Goal: Find specific page/section: Find specific page/section

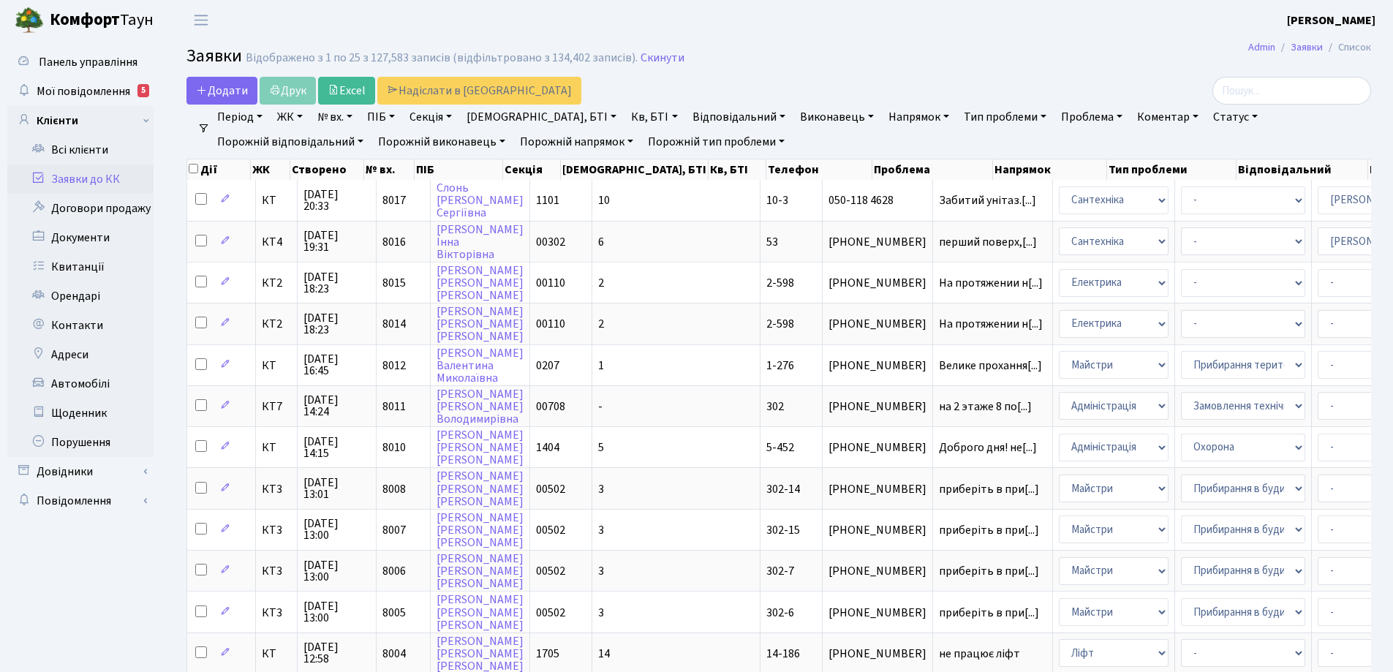
select select "25"
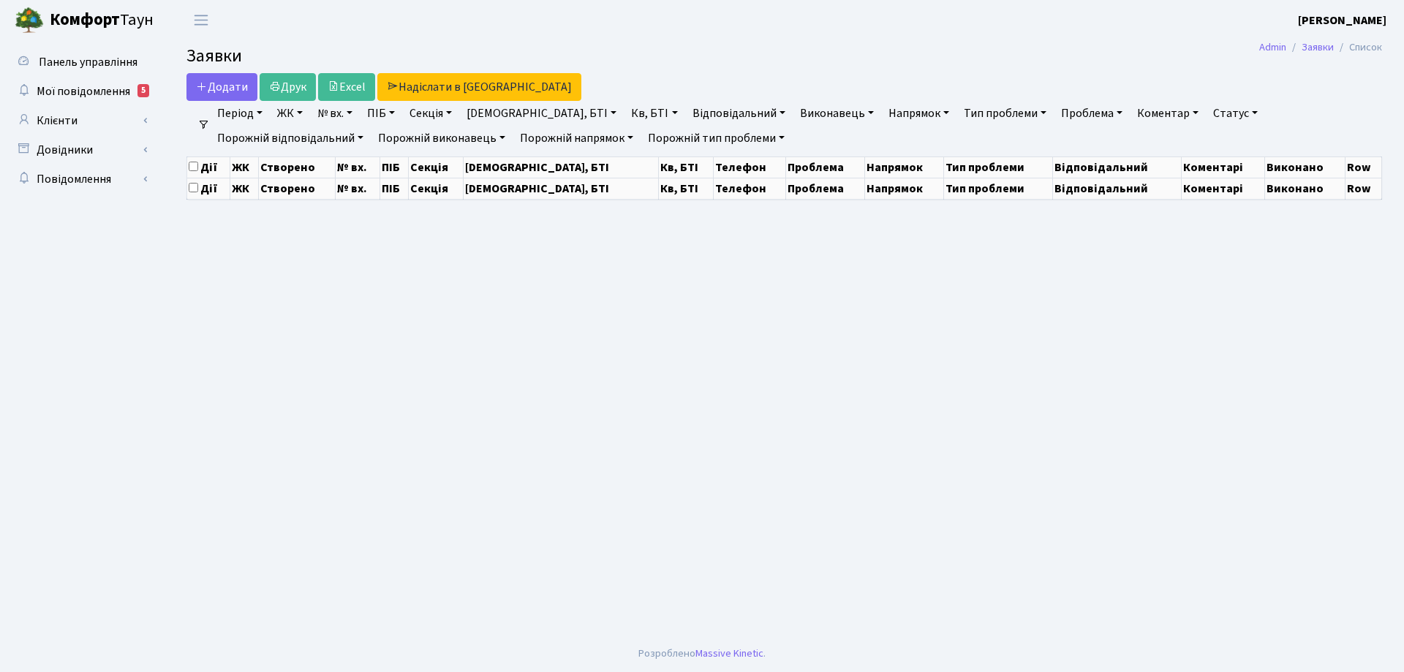
select select "25"
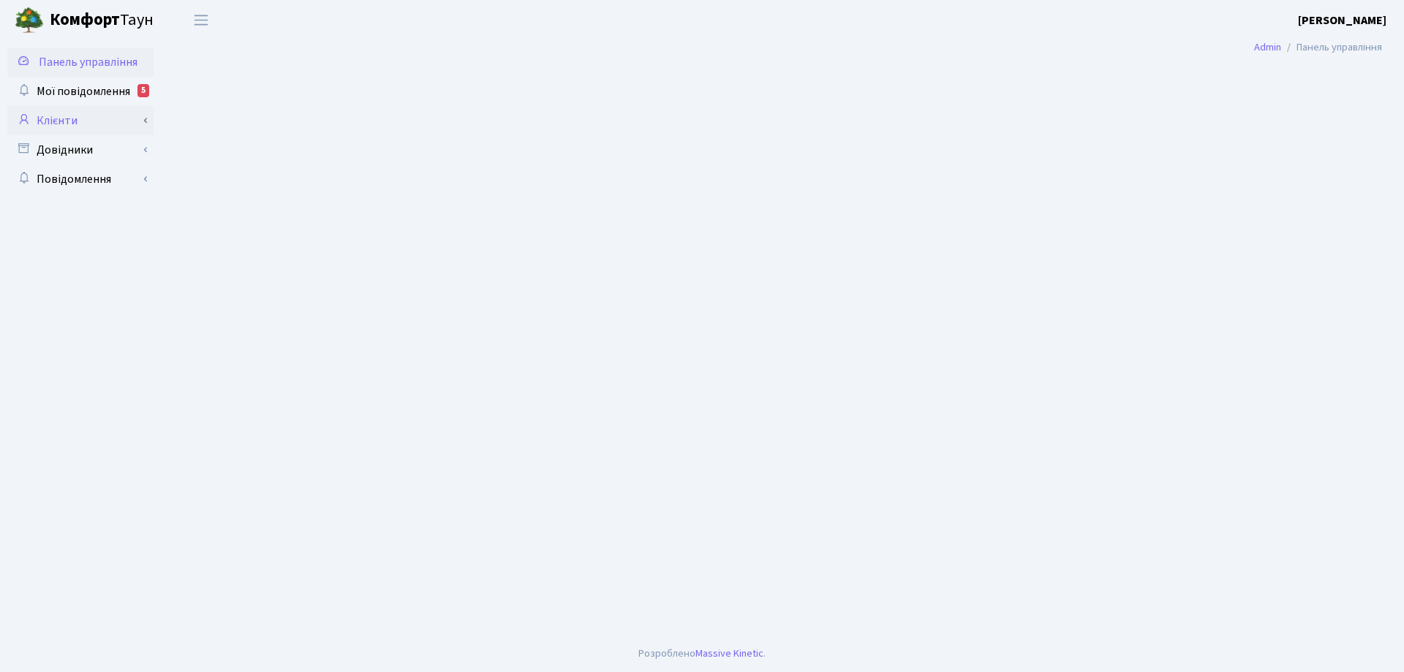
click at [76, 121] on link "Клієнти" at bounding box center [80, 120] width 146 height 29
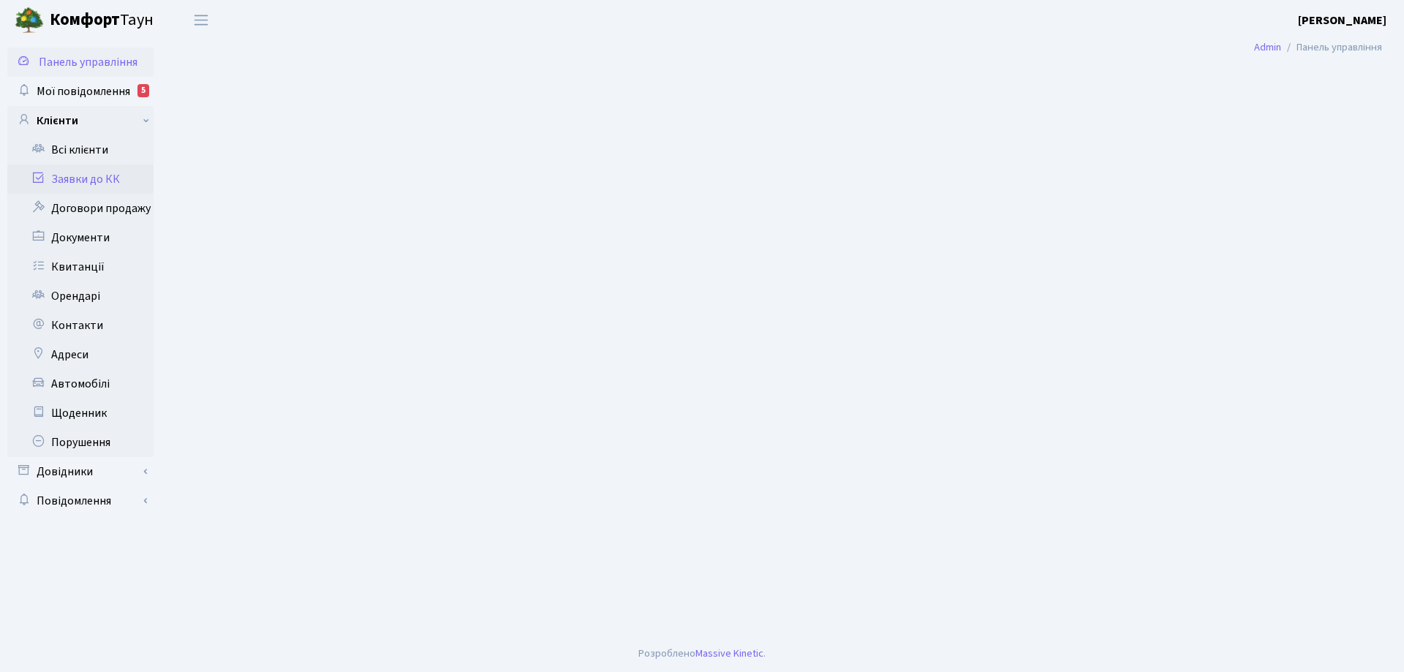
click at [91, 182] on link "Заявки до КК" at bounding box center [80, 178] width 146 height 29
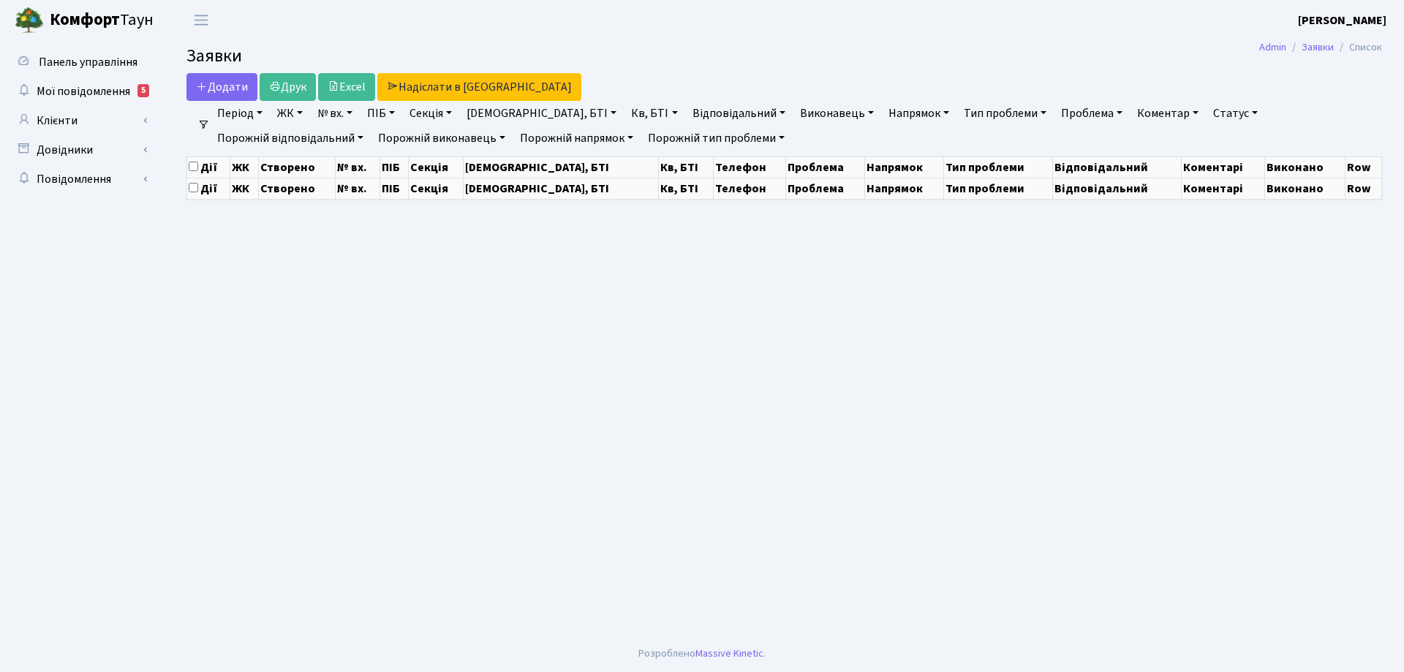
select select "25"
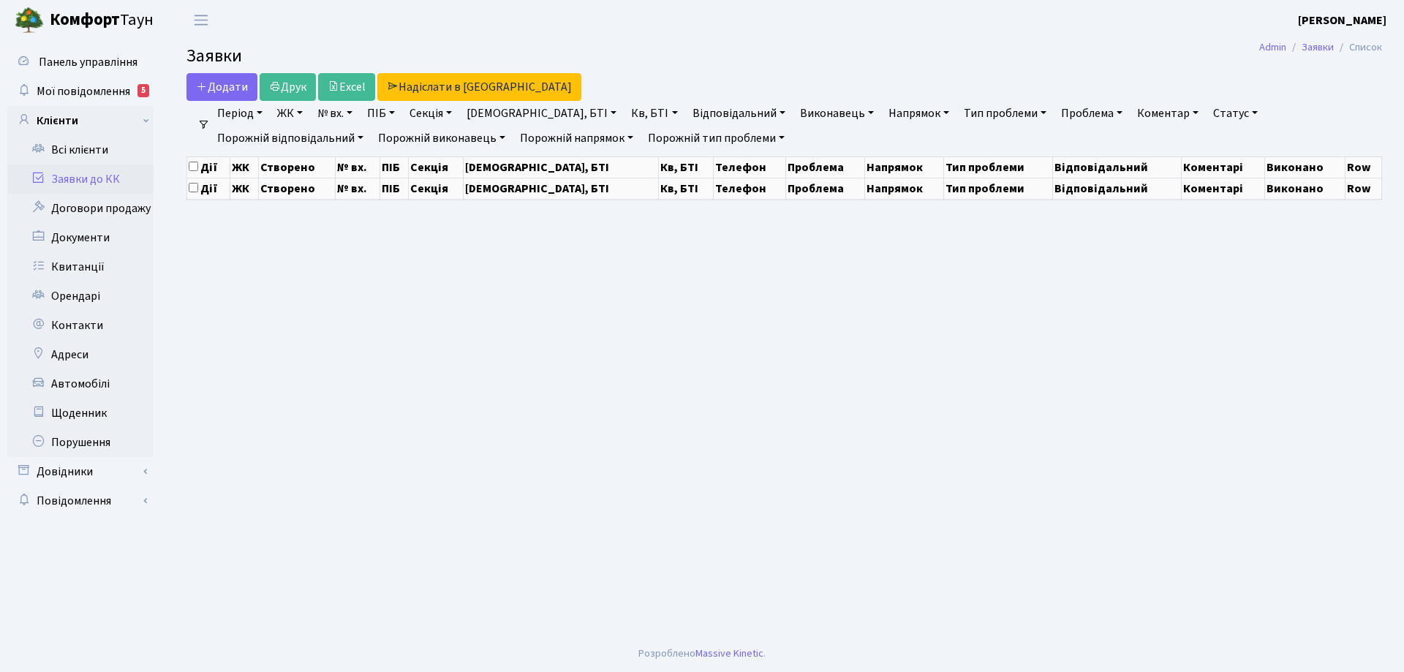
select select "25"
